Goal: Task Accomplishment & Management: Use online tool/utility

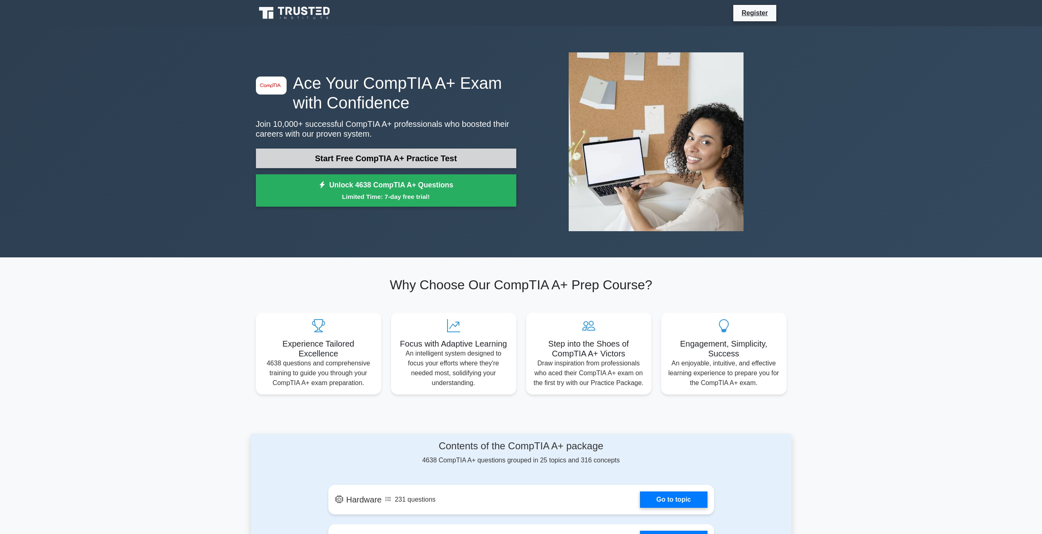
click at [397, 154] on link "Start Free CompTIA A+ Practice Test" at bounding box center [386, 159] width 260 height 20
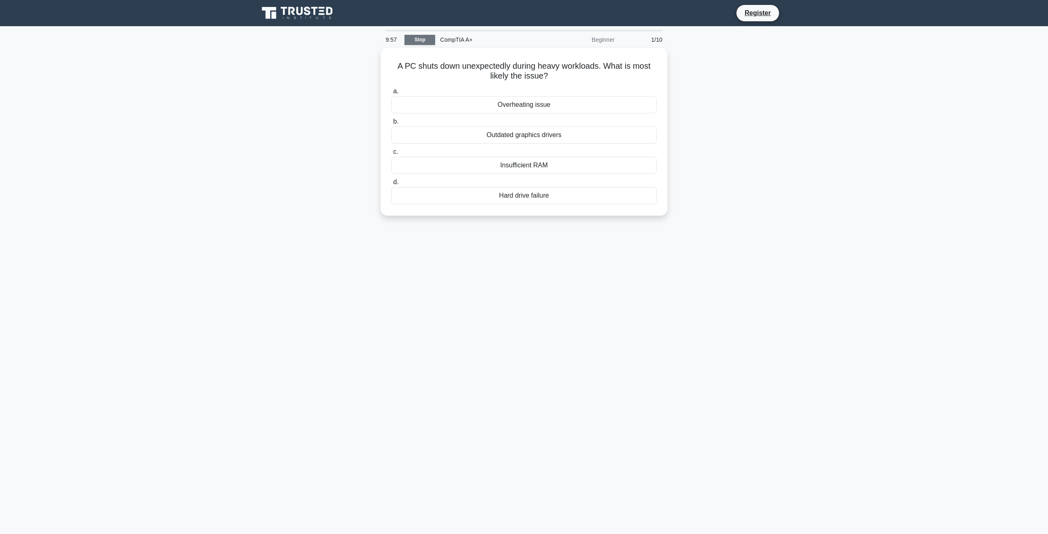
click at [422, 41] on link "Stop" at bounding box center [419, 40] width 31 height 10
